Goal: Check status: Check status

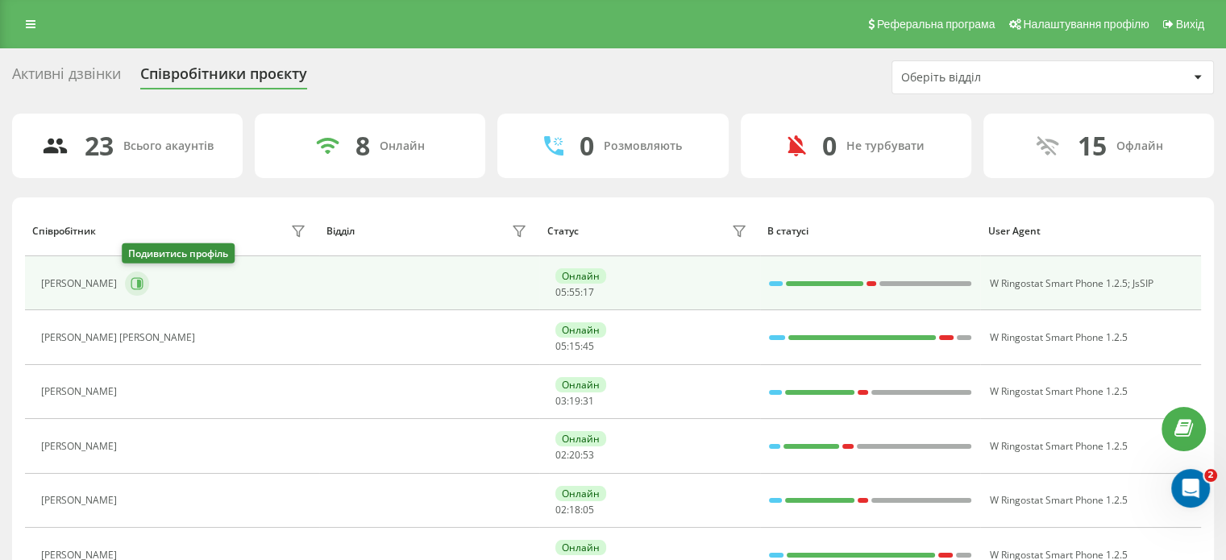
click at [137, 283] on icon at bounding box center [139, 284] width 4 height 8
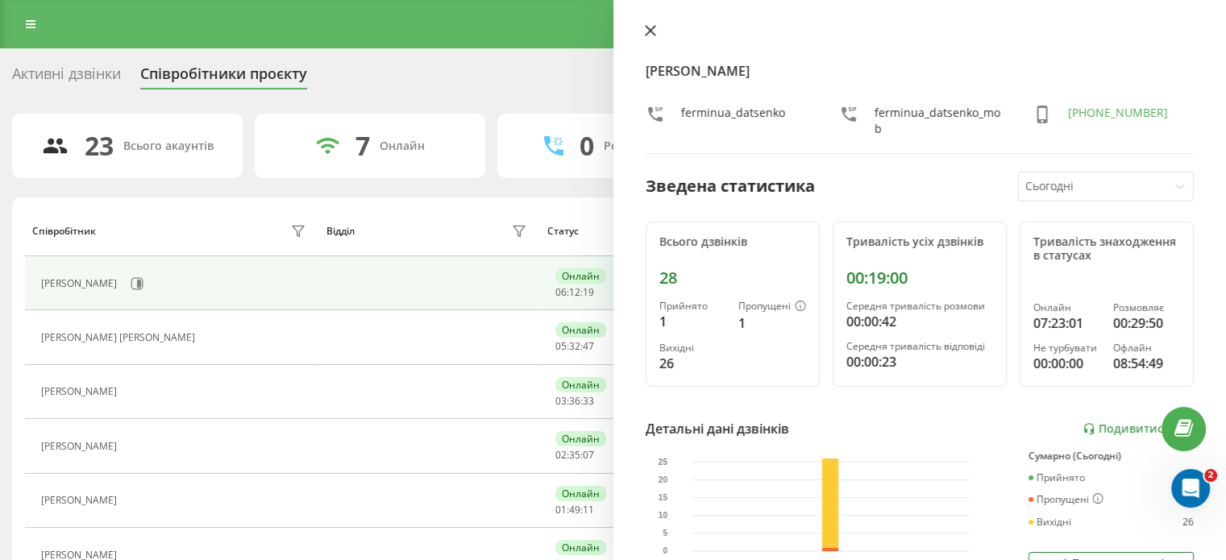
click at [649, 30] on icon at bounding box center [650, 31] width 10 height 10
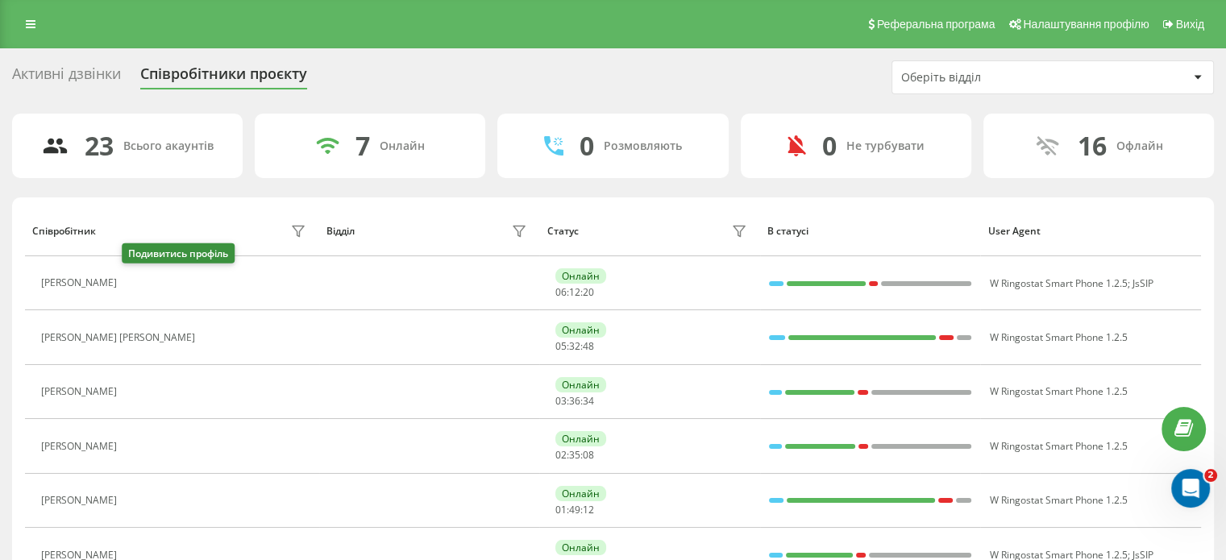
click at [131, 277] on icon at bounding box center [134, 283] width 13 height 13
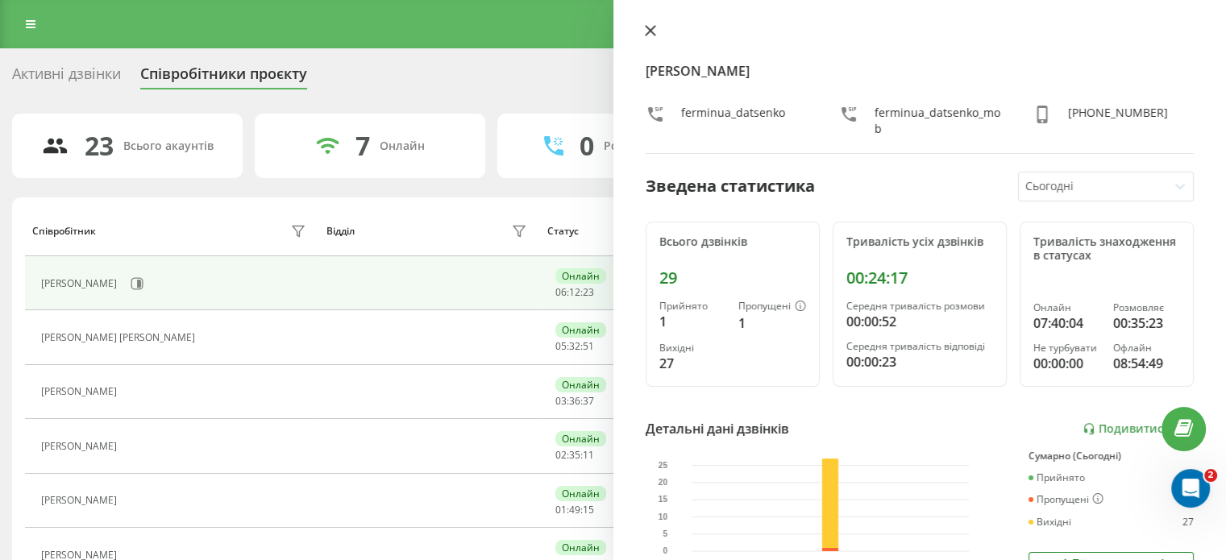
click at [656, 30] on button at bounding box center [650, 31] width 21 height 15
